Goal: Transaction & Acquisition: Purchase product/service

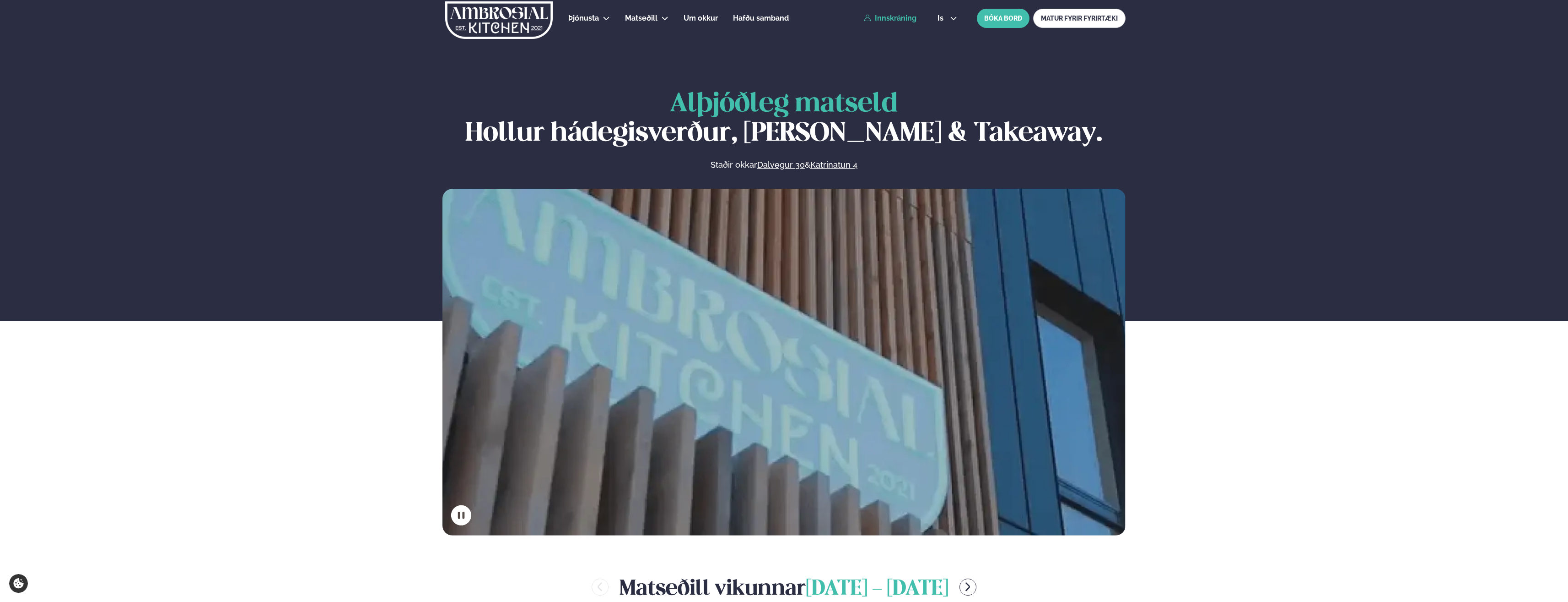
click at [878, 15] on link "Innskráning" at bounding box center [890, 18] width 53 height 8
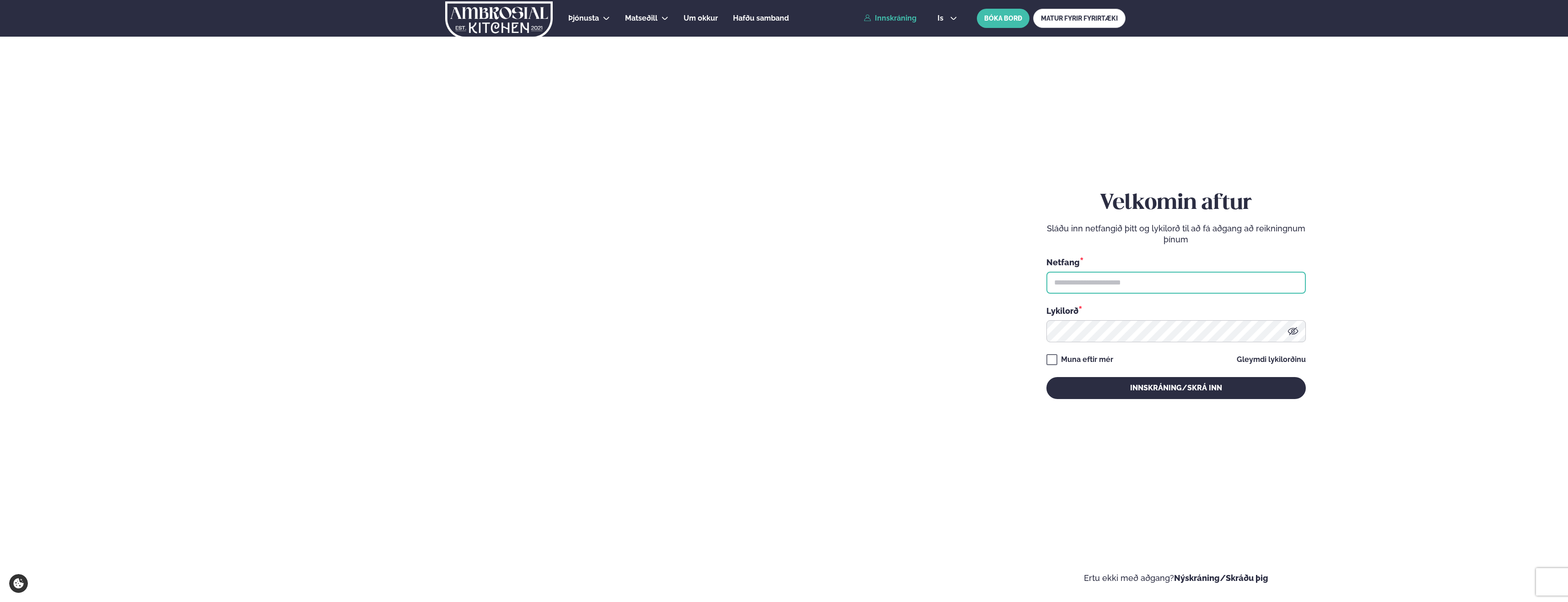
type input "**********"
click at [1165, 387] on button "Innskráning/Skrá inn" at bounding box center [1177, 388] width 260 height 22
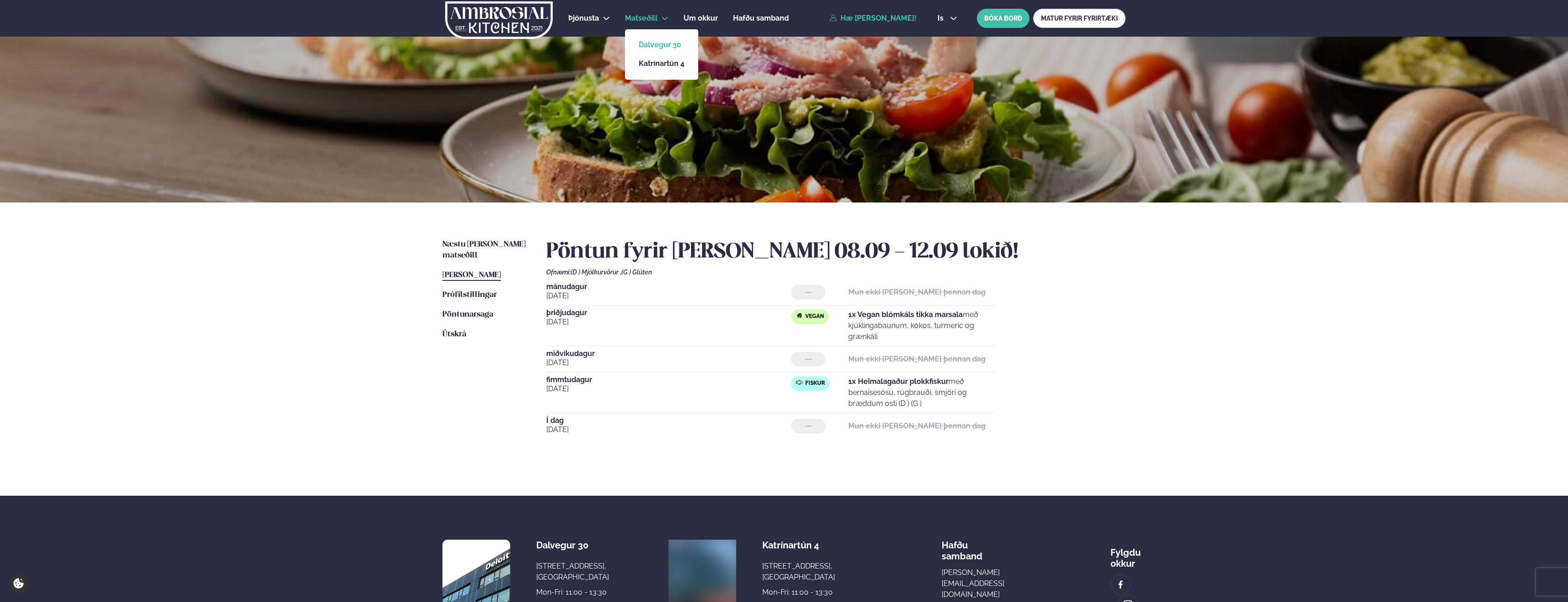
click at [646, 48] on link "Dalvegur 30" at bounding box center [662, 45] width 46 height 7
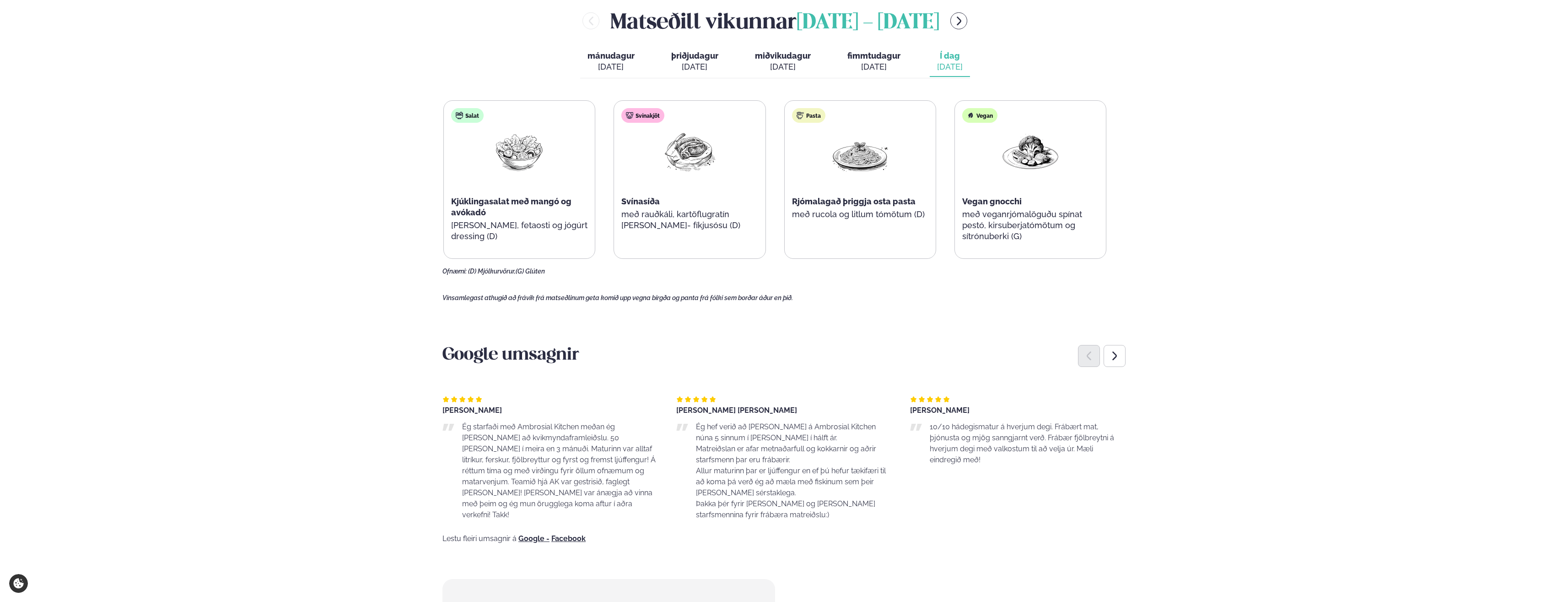
scroll to position [366, 0]
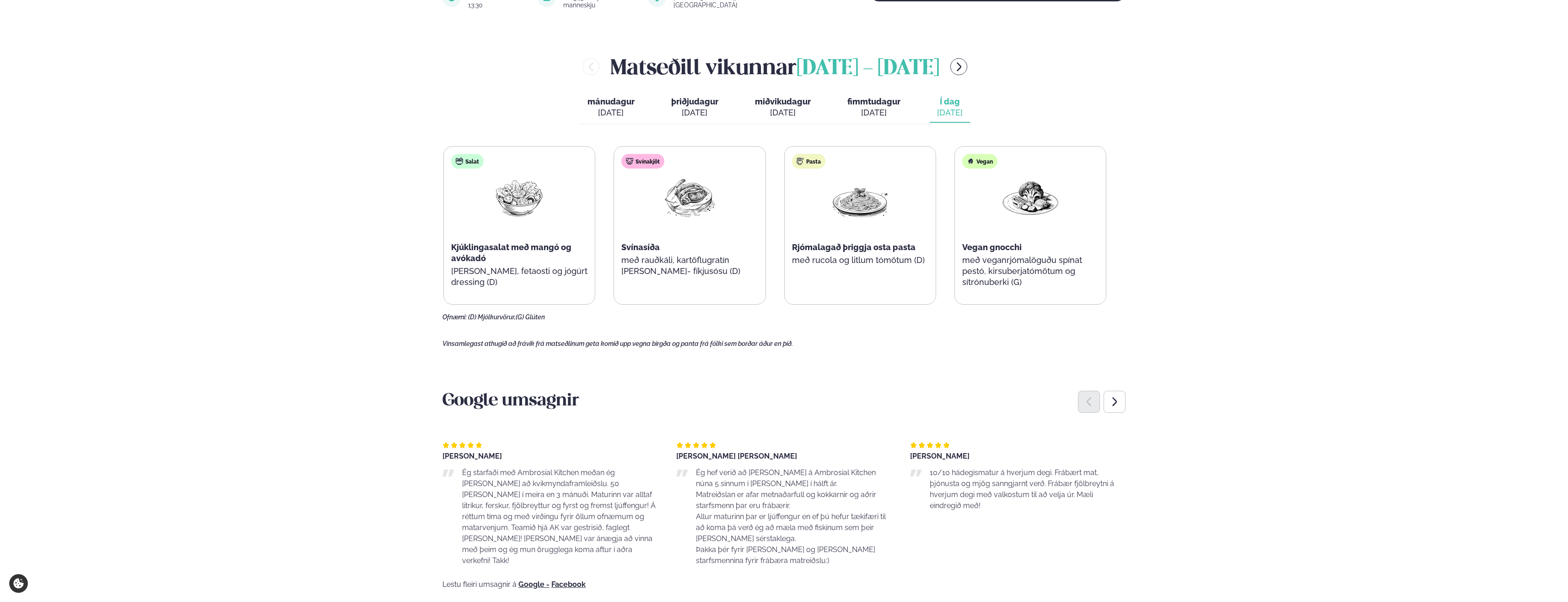
click at [864, 209] on img at bounding box center [860, 197] width 59 height 43
click at [857, 192] on img at bounding box center [860, 197] width 59 height 43
click at [813, 154] on div "Pasta" at bounding box center [809, 161] width 33 height 15
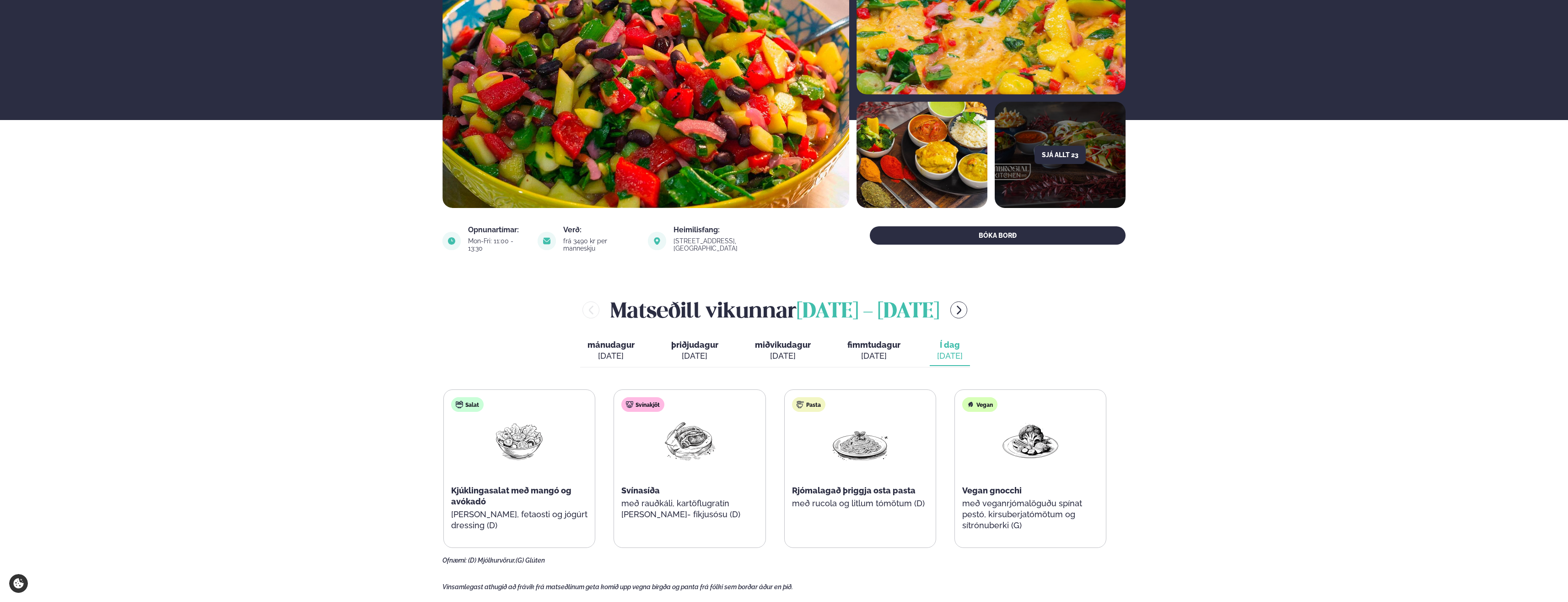
scroll to position [0, 0]
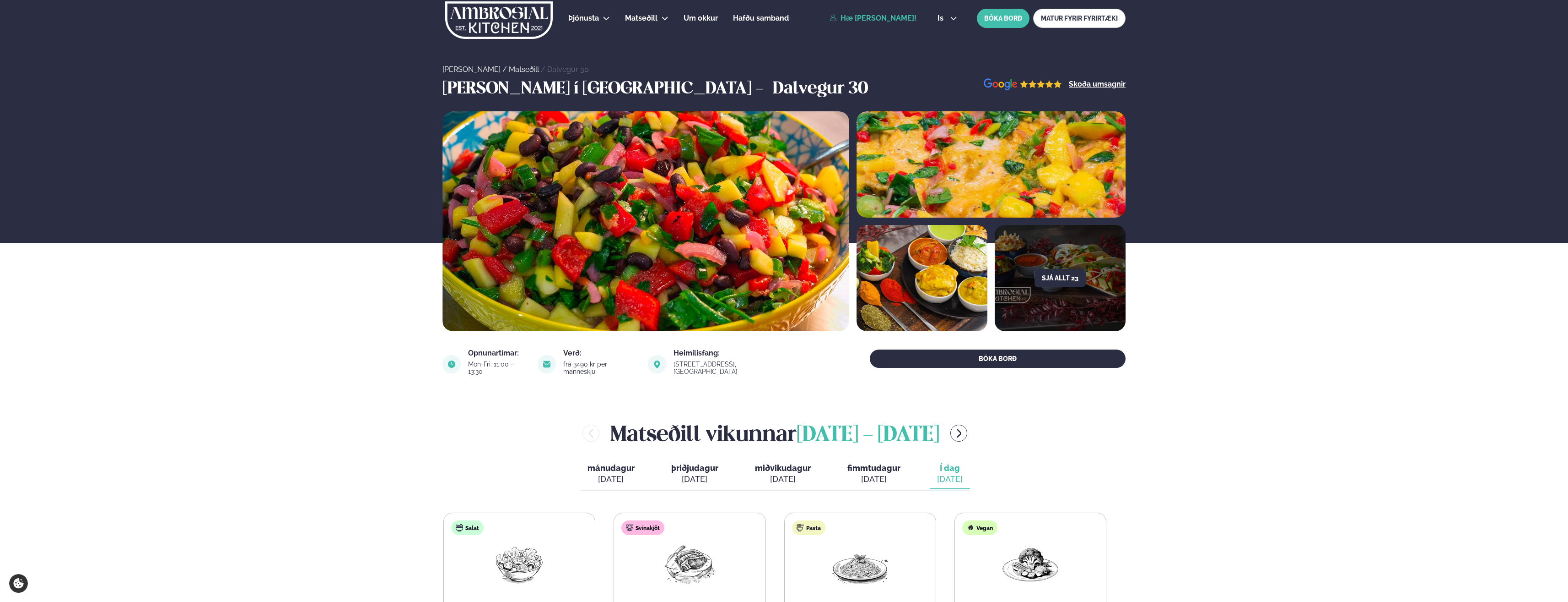
click at [901, 19] on link "Hæ [PERSON_NAME]!" at bounding box center [873, 18] width 87 height 8
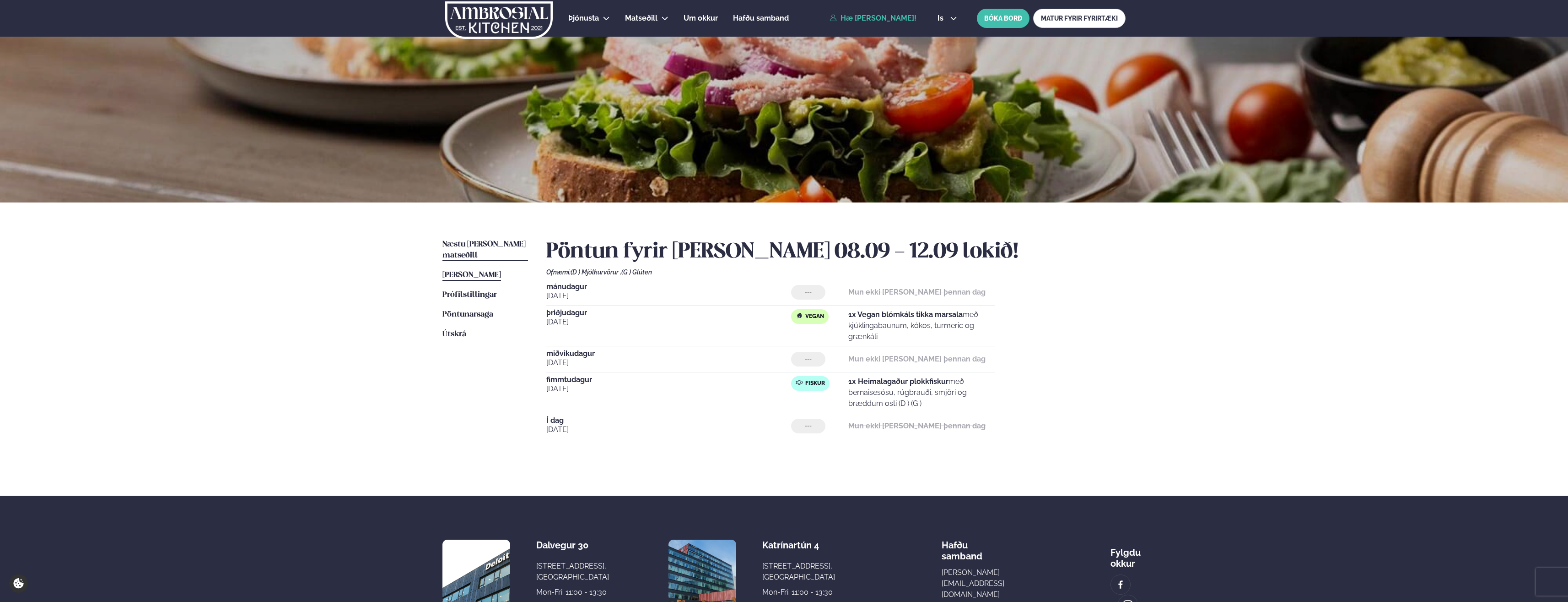
click at [471, 244] on span "Næstu [PERSON_NAME] matseðill" at bounding box center [484, 250] width 83 height 19
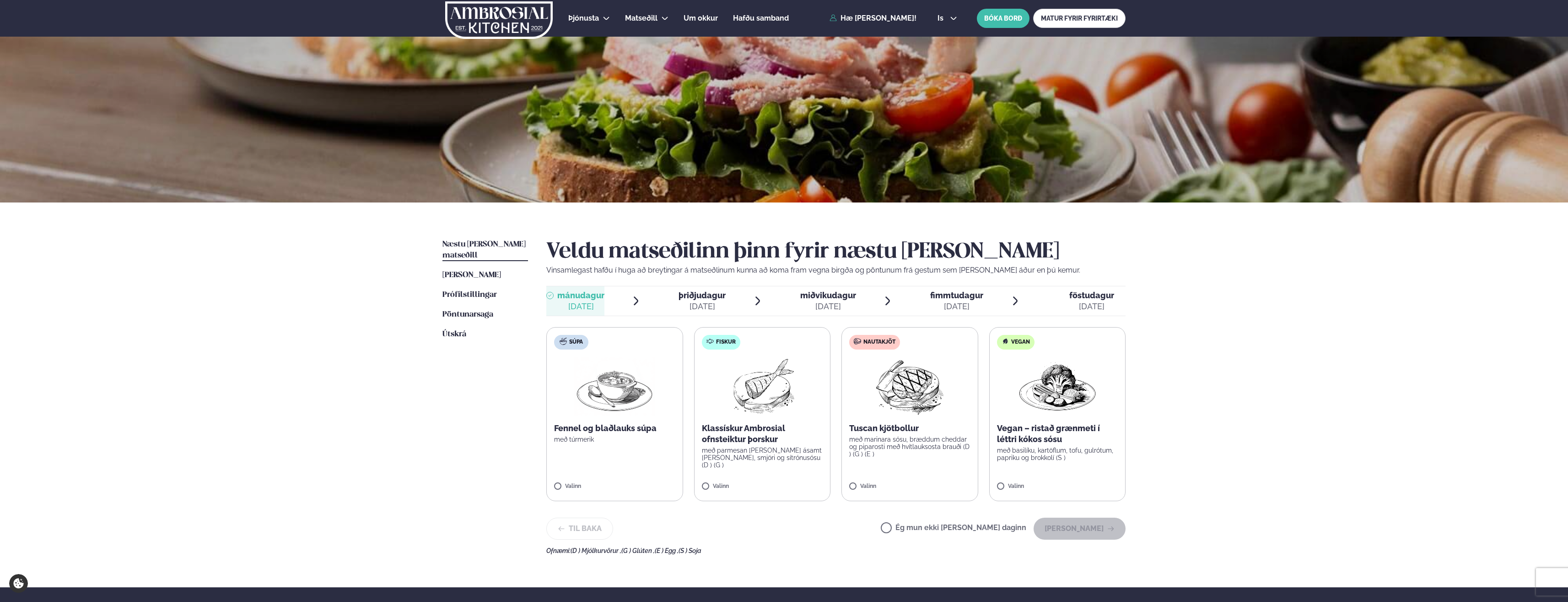
click at [711, 482] on label "Fiskur Klassískur Ambrosial ofnsteiktur þorskur með parmesan [PERSON_NAME] ásam…" at bounding box center [762, 413] width 137 height 174
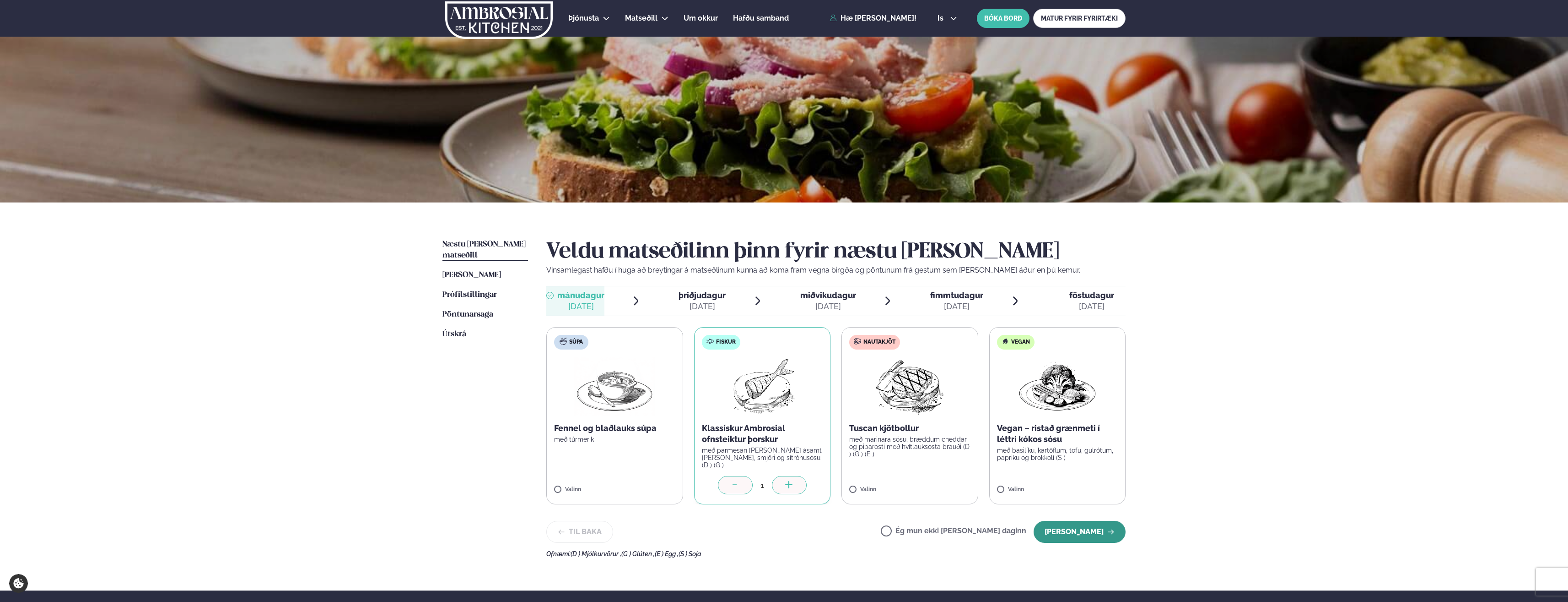
click at [1071, 524] on button "[PERSON_NAME]" at bounding box center [1080, 532] width 92 height 22
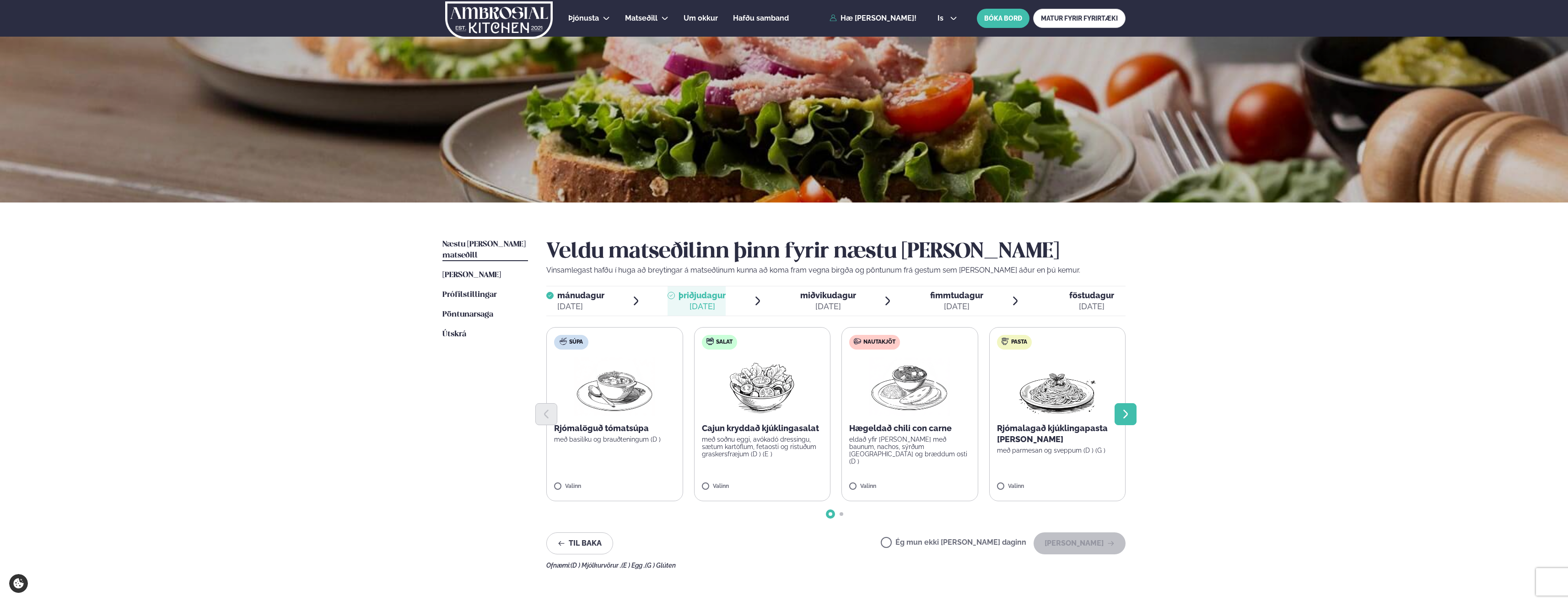
click at [1127, 412] on icon "Next slide" at bounding box center [1125, 414] width 4 height 9
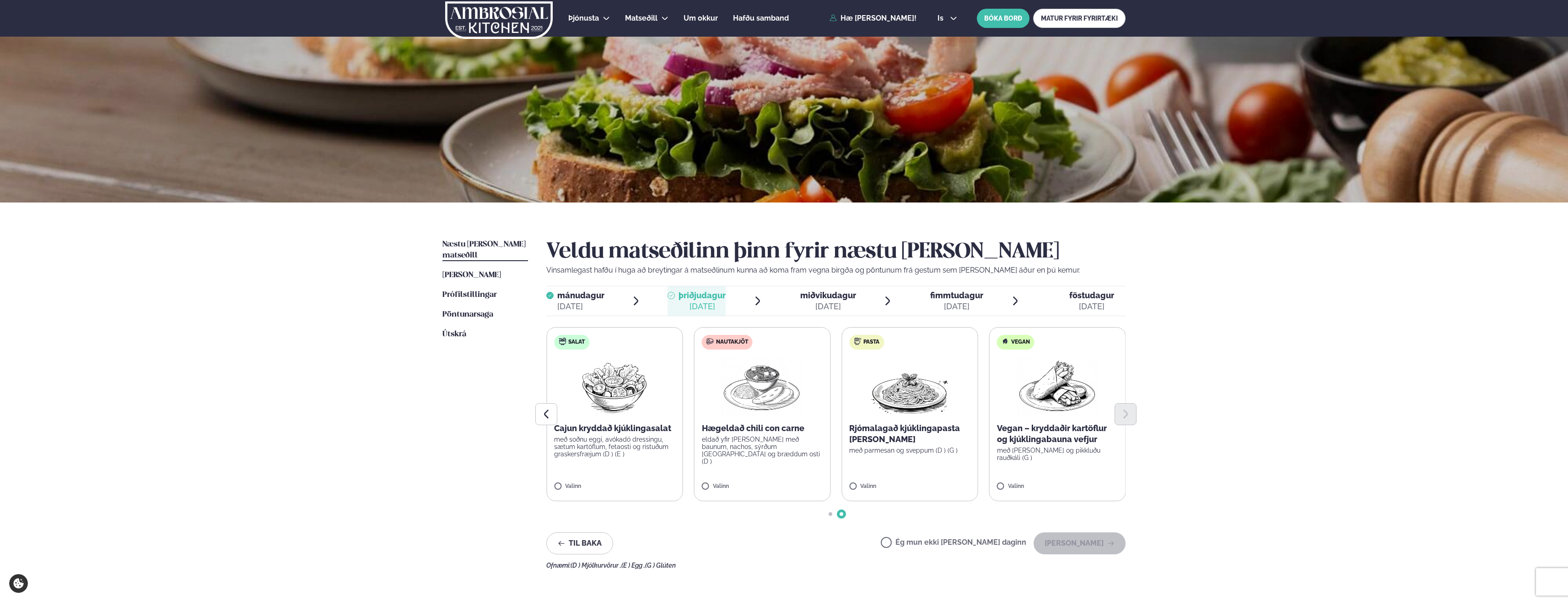
click at [1033, 470] on label "Vegan Vegan – kryddaðir kartöflur og kjúklingabauna vefjur með baba ganoush og …" at bounding box center [1057, 413] width 137 height 174
click at [1057, 550] on button "[PERSON_NAME]" at bounding box center [1080, 543] width 92 height 22
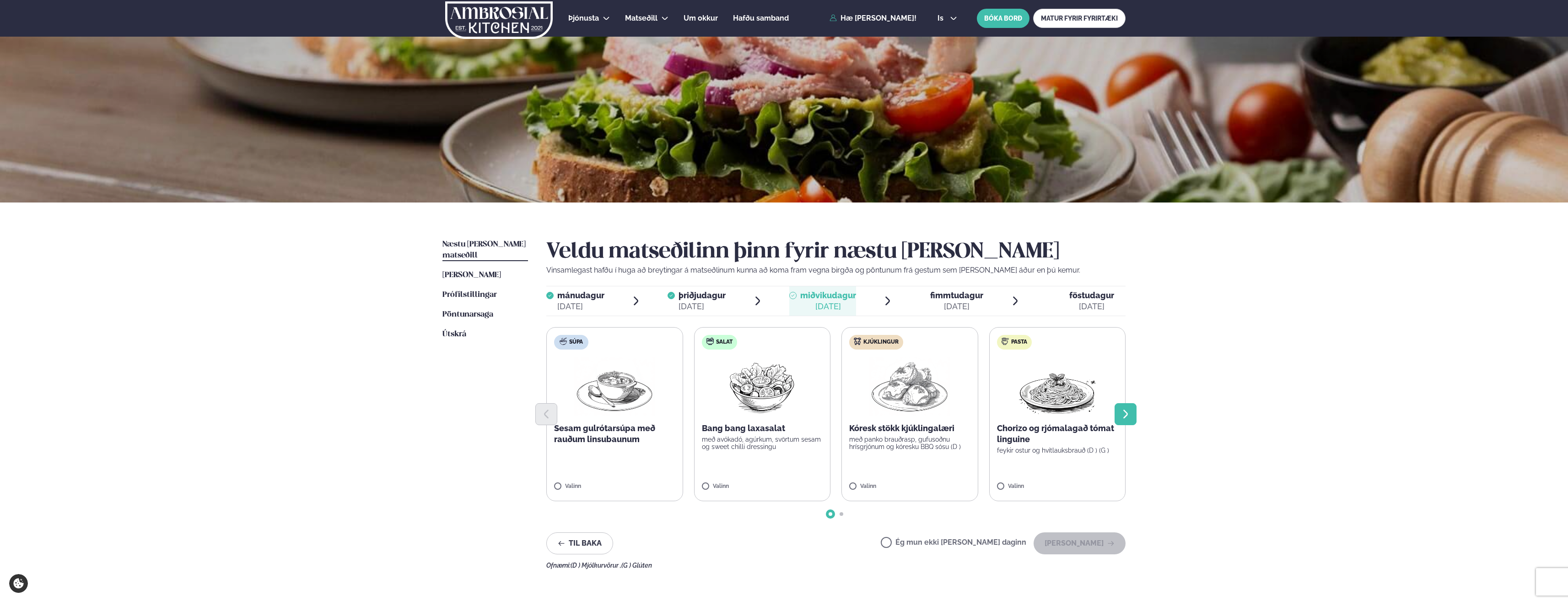
click at [1131, 413] on button "Next slide" at bounding box center [1126, 414] width 22 height 22
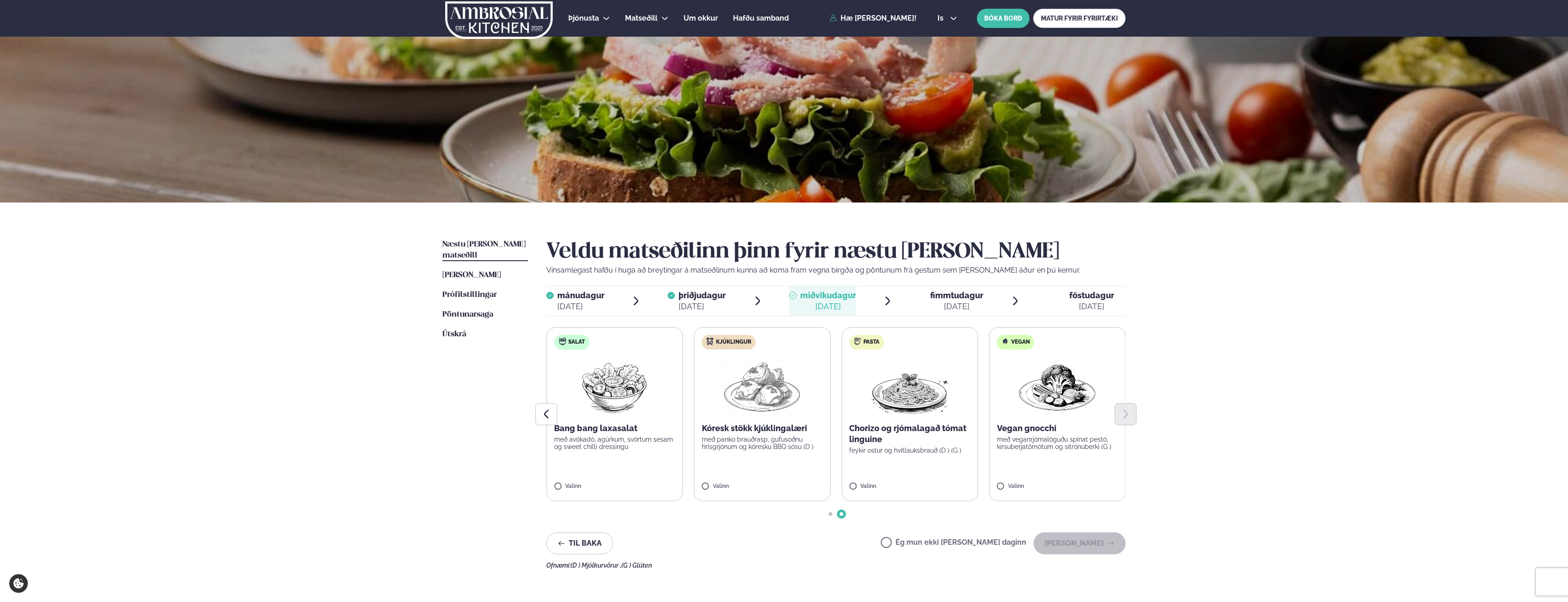
click at [920, 538] on div "Ég mun ekki [PERSON_NAME] daginn [PERSON_NAME]" at bounding box center [1003, 543] width 245 height 22
click at [914, 549] on div "Ég mun ekki [PERSON_NAME] daginn [PERSON_NAME]" at bounding box center [1003, 543] width 245 height 22
click at [1094, 549] on button "[PERSON_NAME]" at bounding box center [1080, 543] width 92 height 22
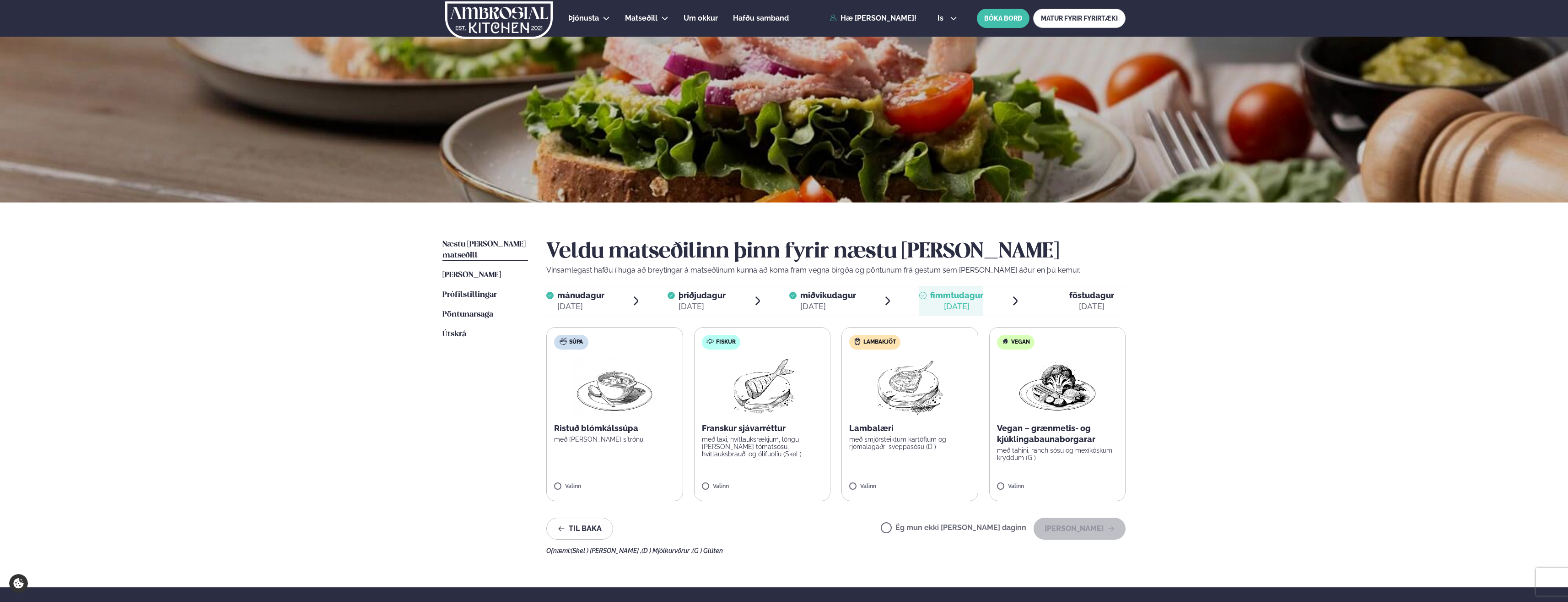
click at [981, 528] on label "Ég mun ekki [PERSON_NAME] daginn" at bounding box center [953, 529] width 145 height 10
click at [1086, 527] on button "[PERSON_NAME]" at bounding box center [1080, 528] width 92 height 22
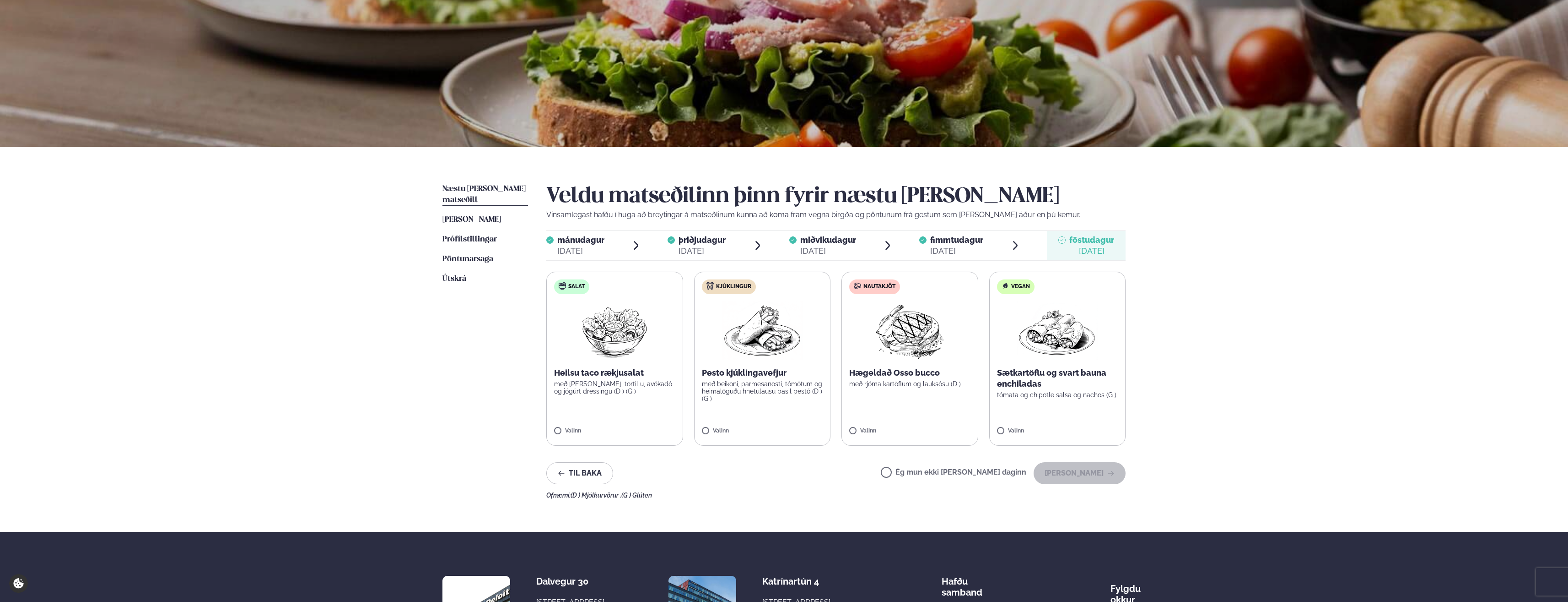
scroll to position [46, 0]
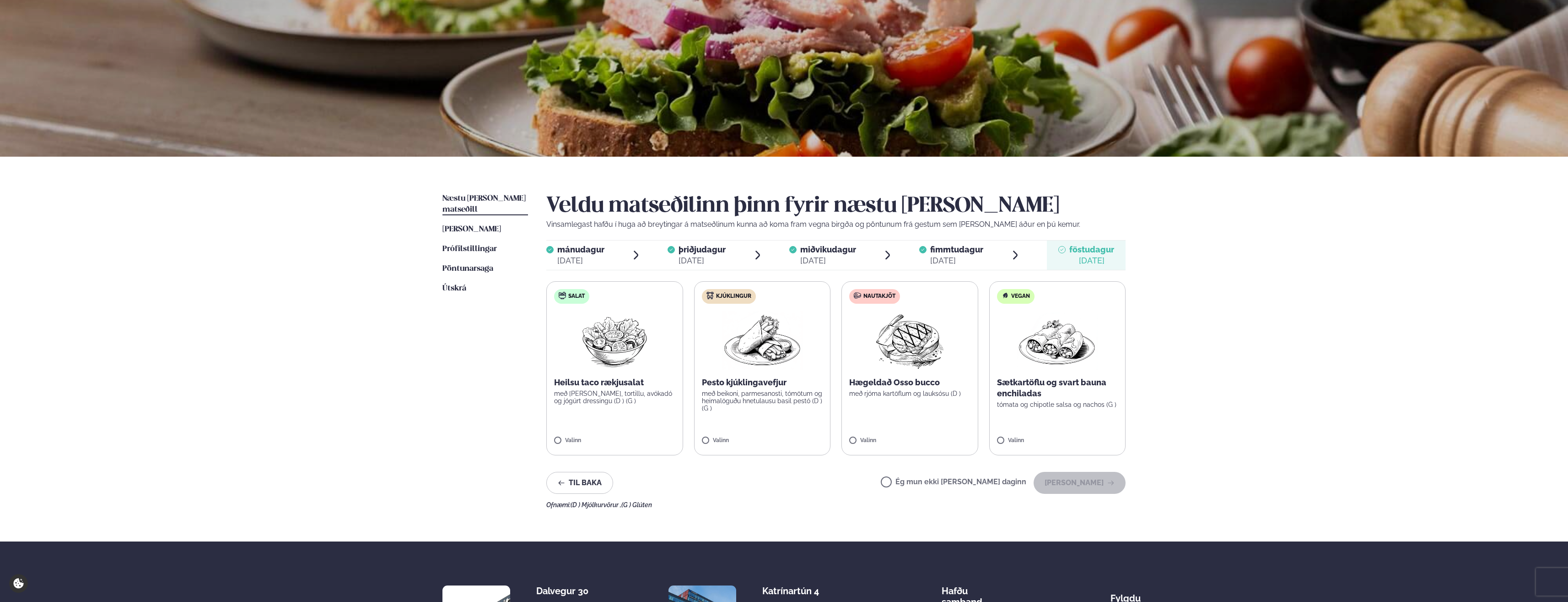
click at [996, 486] on label "Ég mun ekki [PERSON_NAME] daginn" at bounding box center [953, 483] width 145 height 10
click at [1088, 481] on button "[PERSON_NAME]" at bounding box center [1080, 483] width 92 height 22
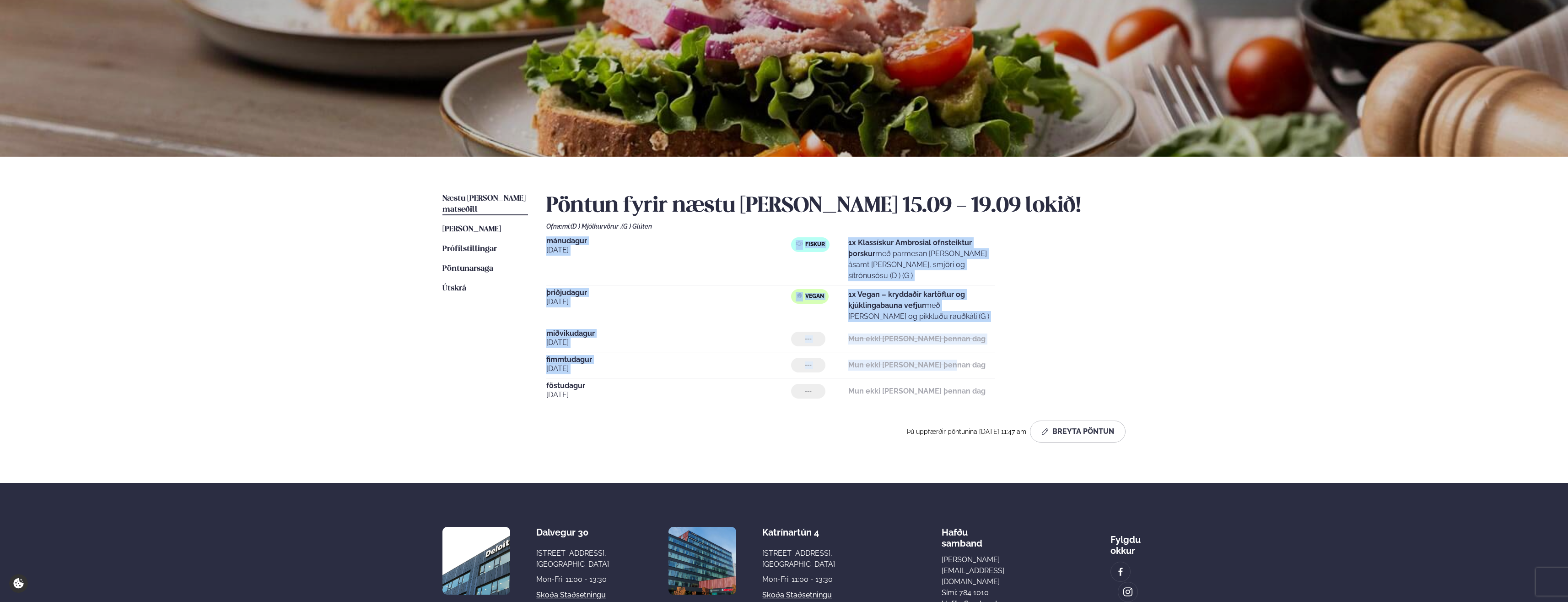
drag, startPoint x: 548, startPoint y: 239, endPoint x: 931, endPoint y: 360, distance: 401.7
click at [931, 360] on div "[DATE] Fiskur 1x Klassískur Ambrosial ofnsteiktur þorskur með parmesan [PERSON_…" at bounding box center [836, 320] width 579 height 166
click at [737, 363] on span "[DATE]" at bounding box center [669, 369] width 245 height 11
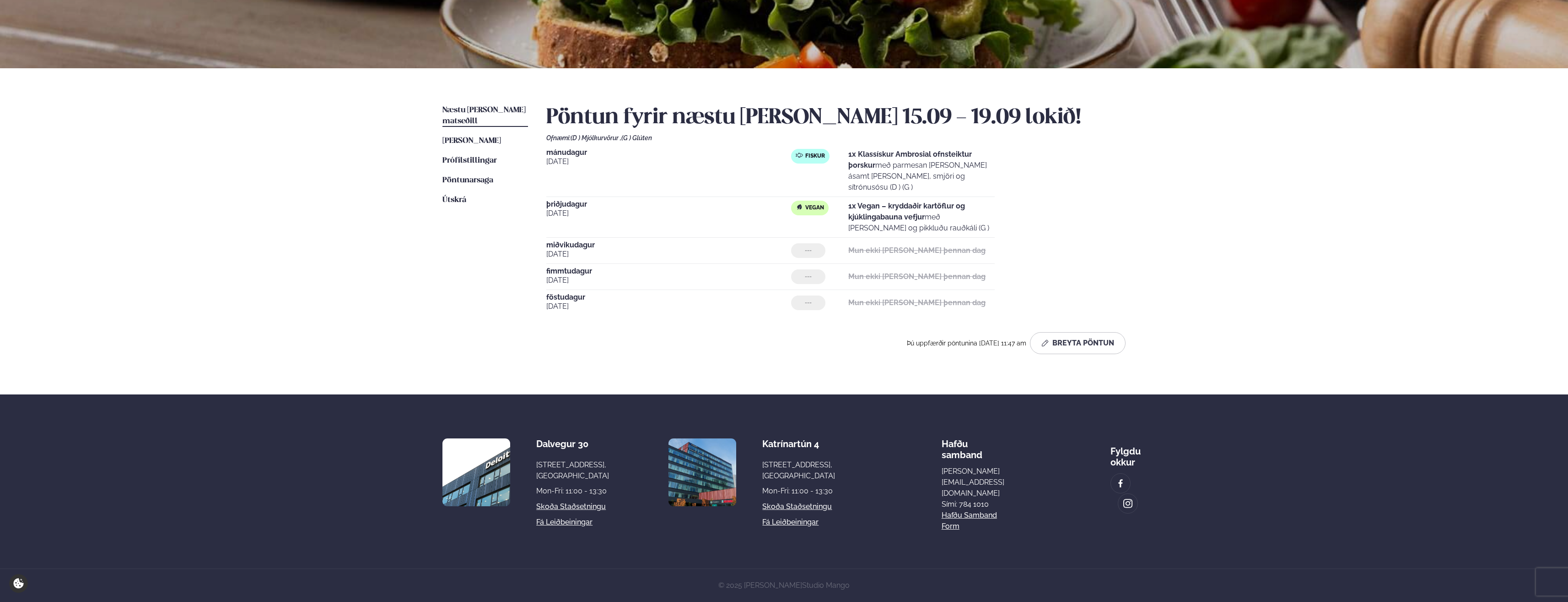
scroll to position [156, 0]
drag, startPoint x: 552, startPoint y: 263, endPoint x: 545, endPoint y: 258, distance: 8.6
click at [545, 258] on div "Næstu [PERSON_NAME] matseðill Næsta vika [PERSON_NAME] matseðill [PERSON_NAME] …" at bounding box center [784, 231] width 738 height 326
click at [546, 260] on div "Næstu [PERSON_NAME] matseðill Næsta vika [PERSON_NAME] matseðill [PERSON_NAME] …" at bounding box center [784, 231] width 738 height 326
drag, startPoint x: 546, startPoint y: 265, endPoint x: 984, endPoint y: 276, distance: 438.1
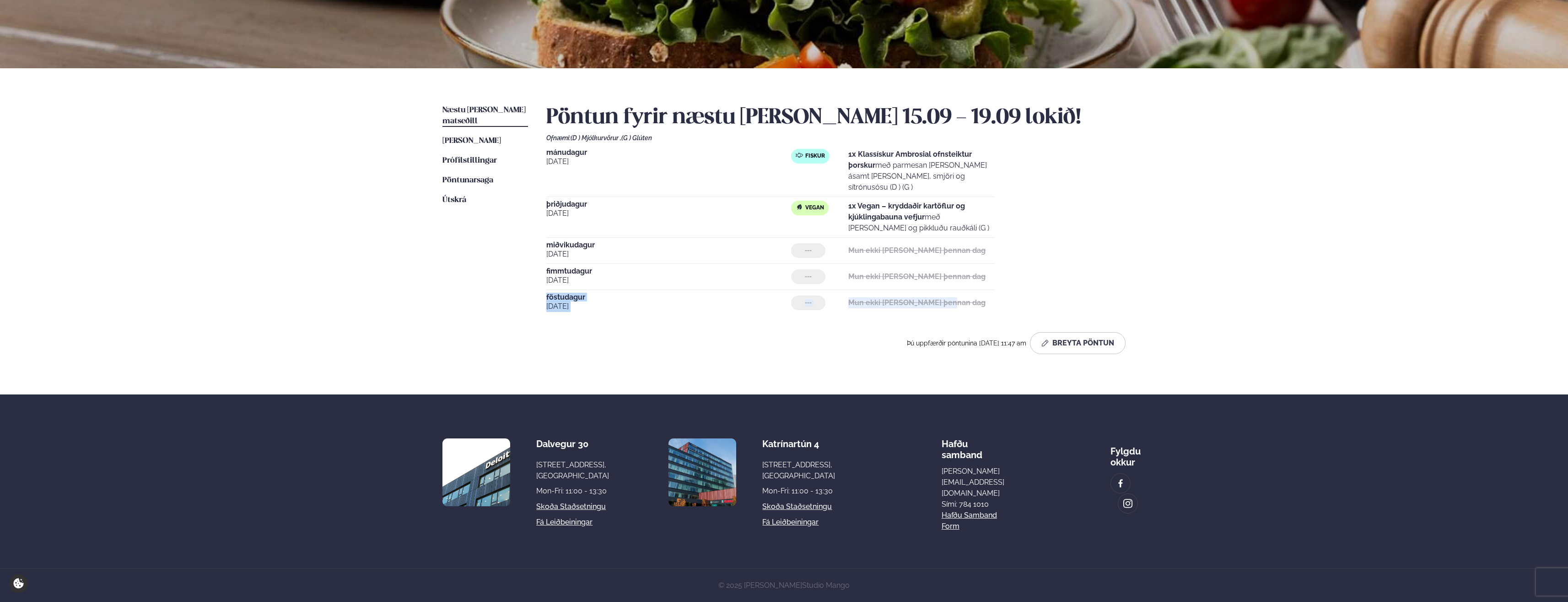
click at [984, 276] on div "Næstu [PERSON_NAME] matseðill Næsta vika [PERSON_NAME] matseðill [PERSON_NAME] …" at bounding box center [784, 231] width 738 height 326
click at [984, 295] on div "--- Mun ekki [PERSON_NAME] þennan dag" at bounding box center [893, 303] width 203 height 15
drag, startPoint x: 545, startPoint y: 262, endPoint x: 996, endPoint y: 269, distance: 451.1
click at [996, 269] on div "Næstu [PERSON_NAME] matseðill Næsta vika [PERSON_NAME] matseðill [PERSON_NAME] …" at bounding box center [784, 231] width 738 height 326
drag, startPoint x: 996, startPoint y: 269, endPoint x: 969, endPoint y: 276, distance: 27.9
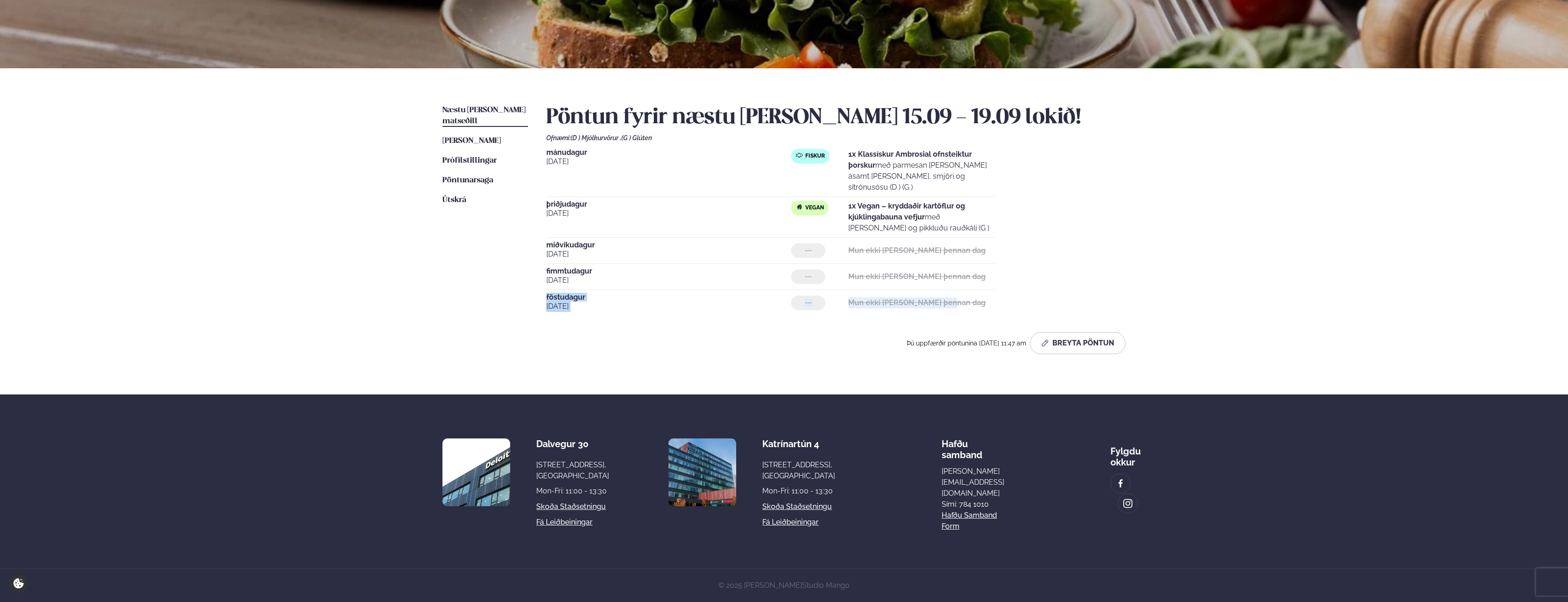
click at [969, 295] on div "--- Mun ekki [PERSON_NAME] þennan dag" at bounding box center [893, 303] width 203 height 15
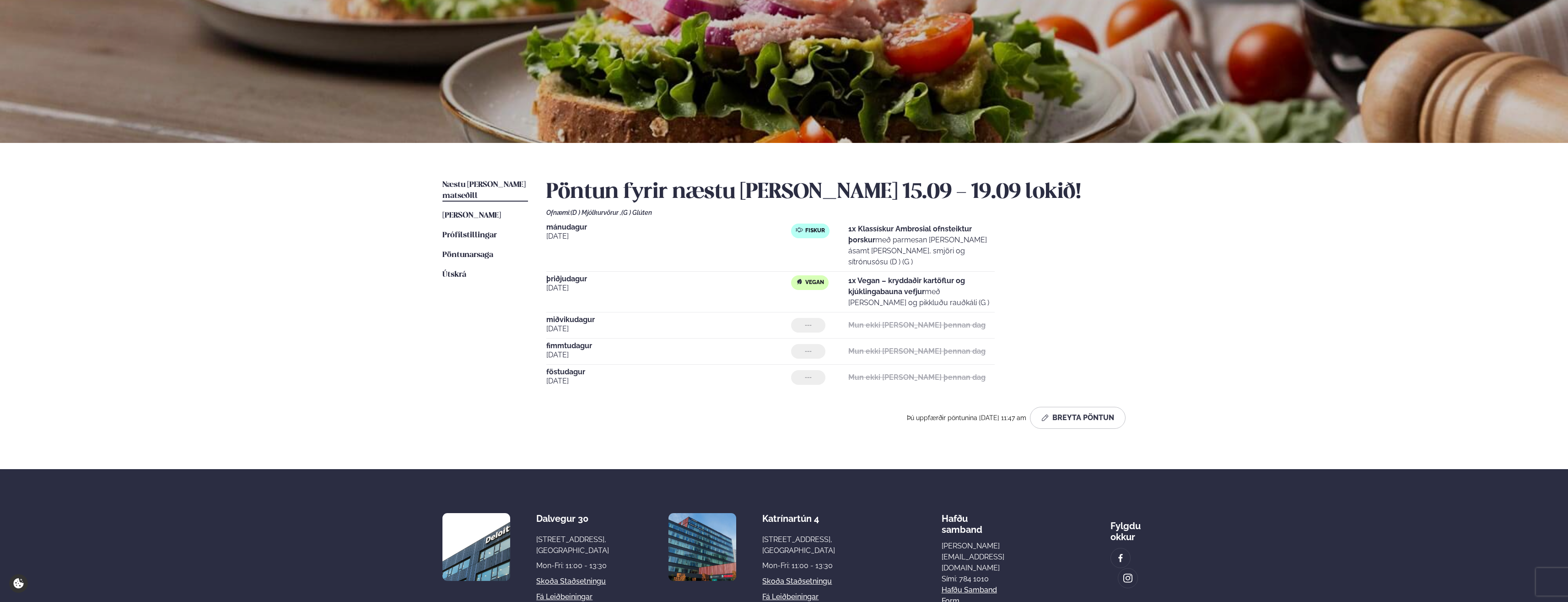
scroll to position [0, 0]
